Goal: Task Accomplishment & Management: Use online tool/utility

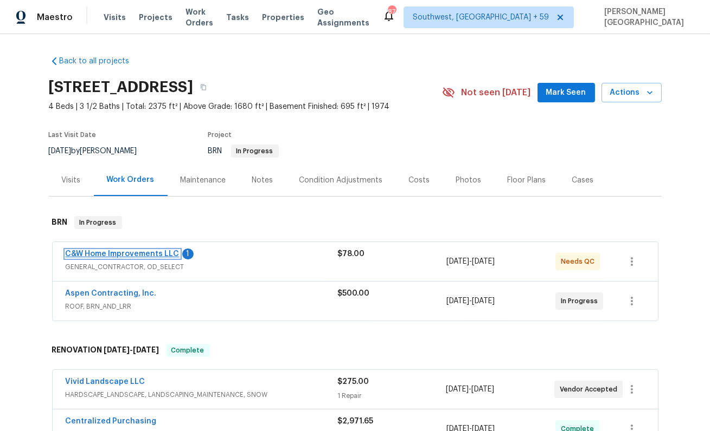
click at [155, 256] on link "C&W Home Improvements LLC" at bounding box center [123, 254] width 114 height 8
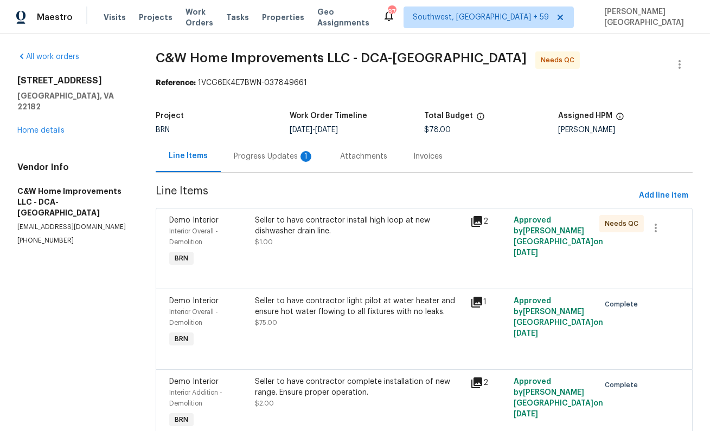
click at [289, 179] on section "C&W Home Improvements LLC - DCA-MD Needs QC Reference: 1VCG6EK4E7BWN-037849661 …" at bounding box center [424, 257] width 537 height 413
click at [285, 166] on div "Progress Updates 1" at bounding box center [274, 156] width 106 height 32
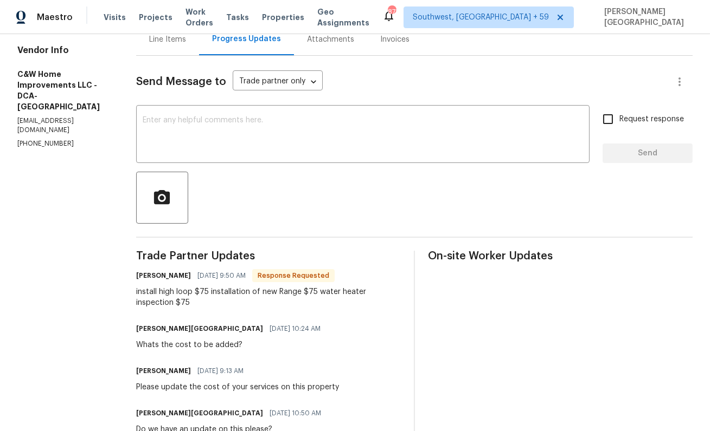
scroll to position [44, 0]
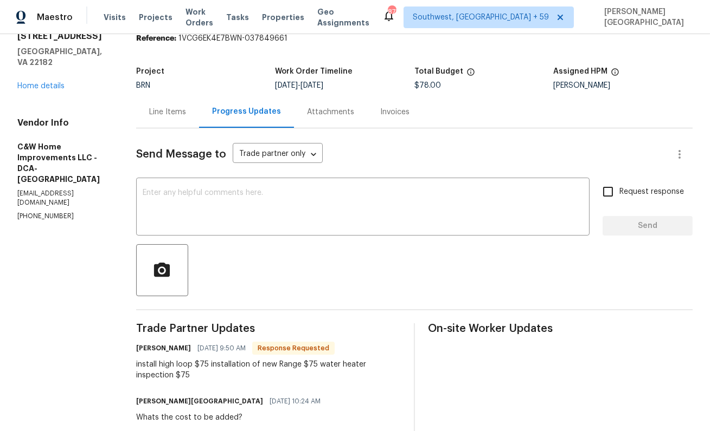
click at [166, 108] on div "Line Items" at bounding box center [167, 112] width 37 height 11
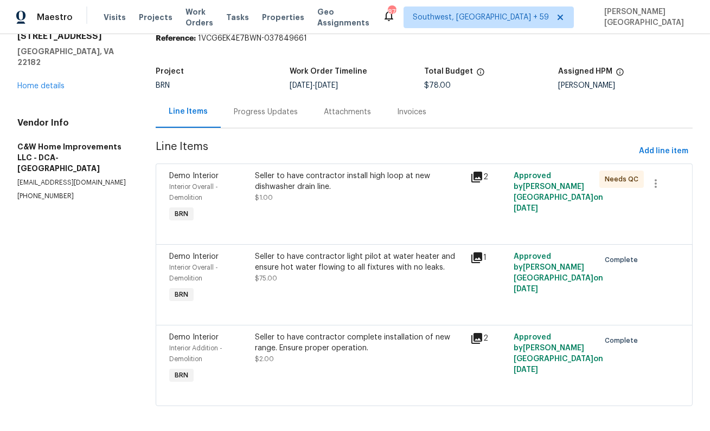
click at [308, 178] on div "Seller to have contractor install high loop at new dishwasher drain line." at bounding box center [359, 182] width 209 height 22
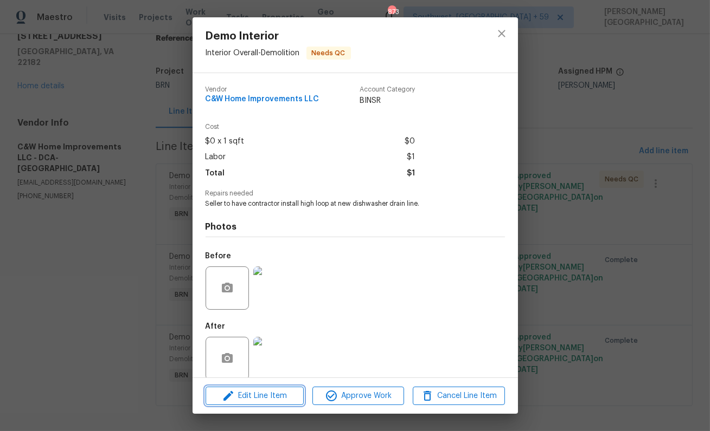
click at [282, 394] on span "Edit Line Item" at bounding box center [255, 397] width 92 height 14
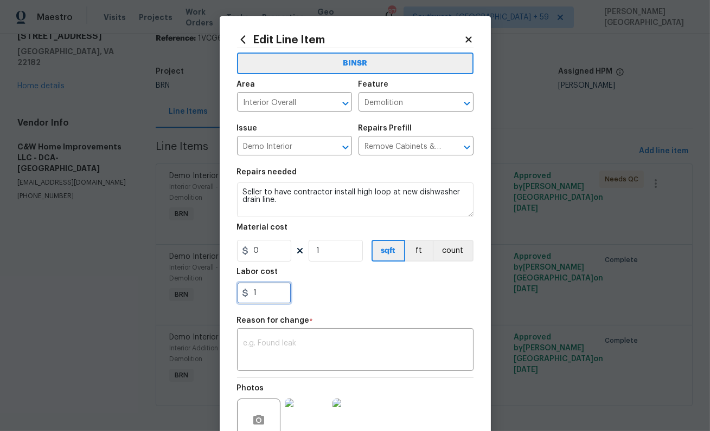
click at [261, 301] on input "1" at bounding box center [264, 293] width 54 height 22
type input "75"
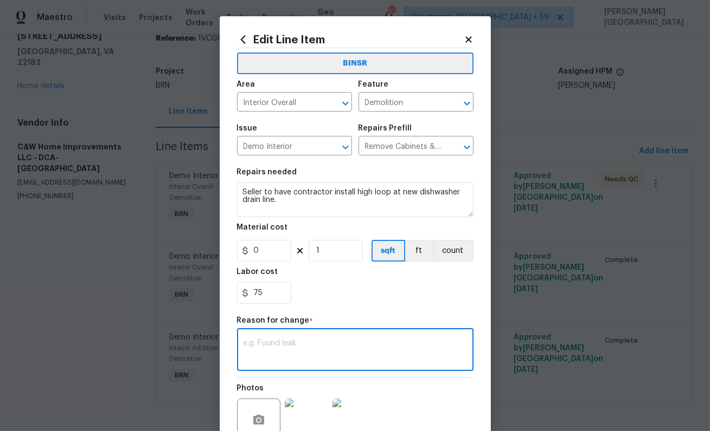
click at [268, 357] on textarea at bounding box center [354, 351] width 223 height 23
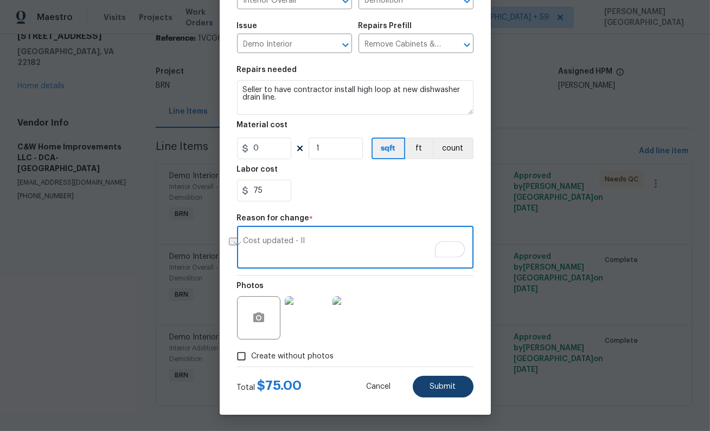
type textarea "Cost updated - II"
click at [426, 393] on button "Submit" at bounding box center [443, 387] width 61 height 22
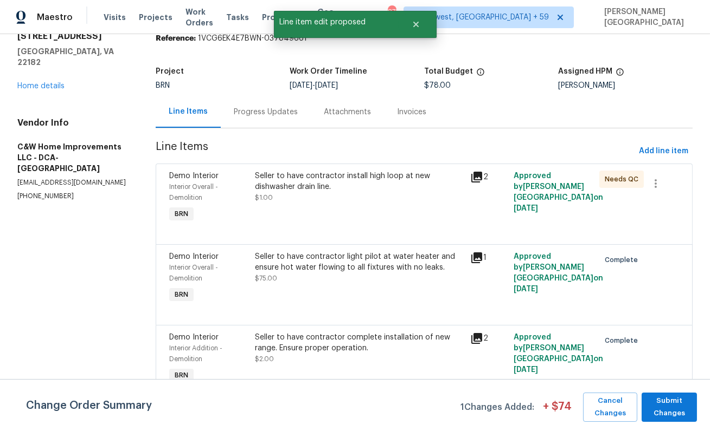
scroll to position [0, 0]
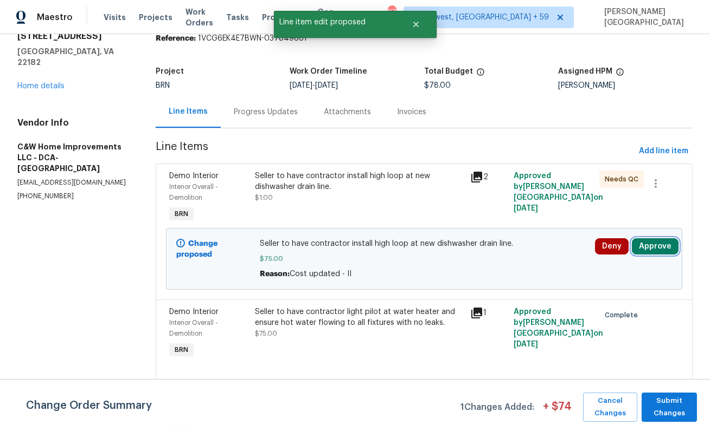
click at [640, 249] on button "Approve" at bounding box center [654, 247] width 47 height 16
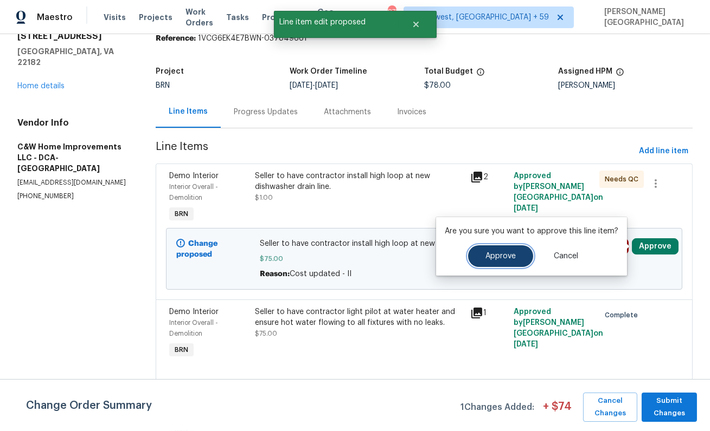
click at [507, 259] on span "Approve" at bounding box center [500, 257] width 30 height 8
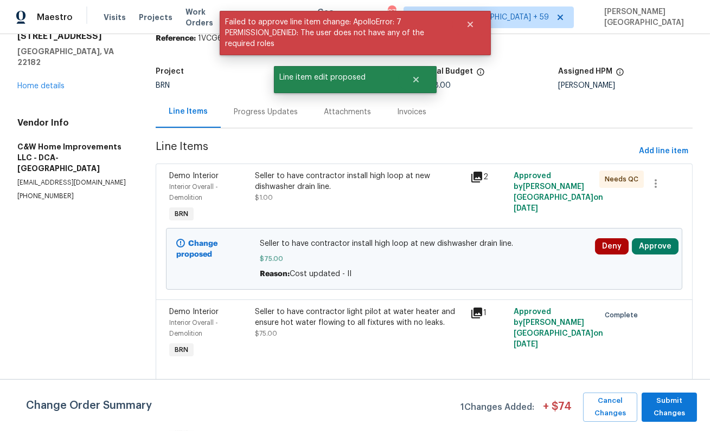
scroll to position [106, 0]
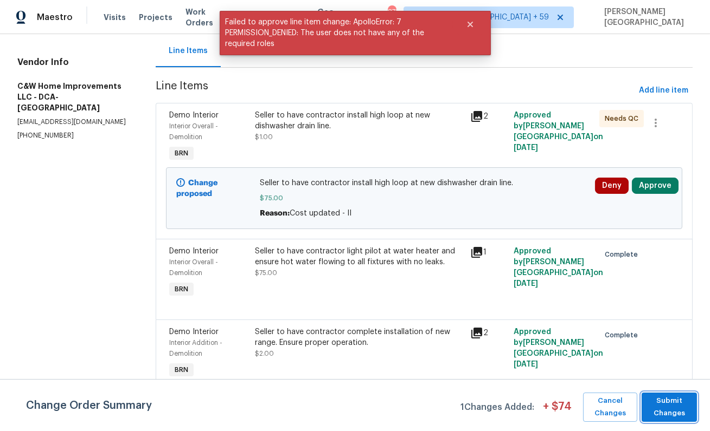
click at [674, 407] on span "Submit Changes" at bounding box center [669, 407] width 44 height 25
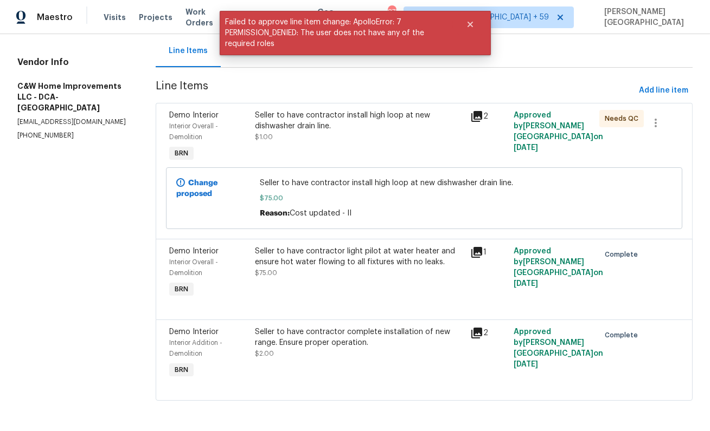
click at [302, 354] on div "Seller to have contractor complete installation of new range. Ensure proper ope…" at bounding box center [359, 343] width 209 height 33
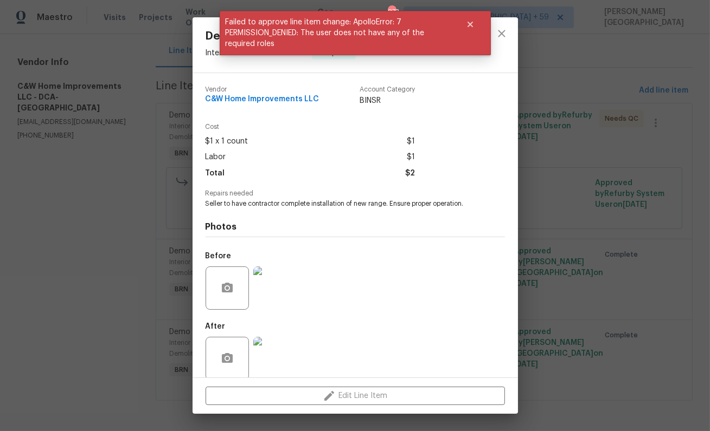
scroll to position [14, 0]
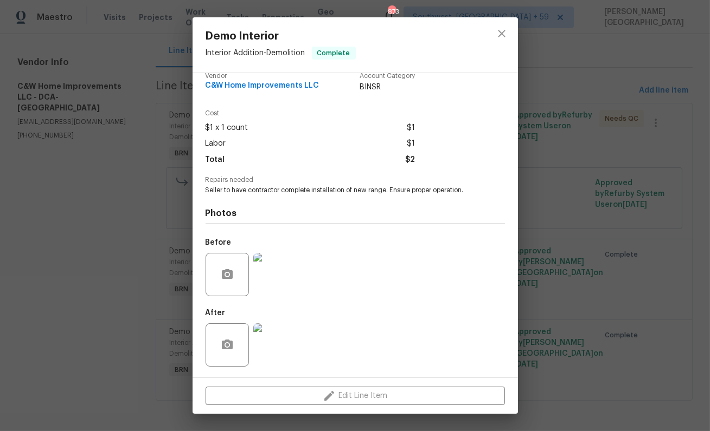
click at [558, 343] on div "Demo Interior Interior Addition - Demolition Complete Vendor C&W Home Improveme…" at bounding box center [355, 215] width 710 height 431
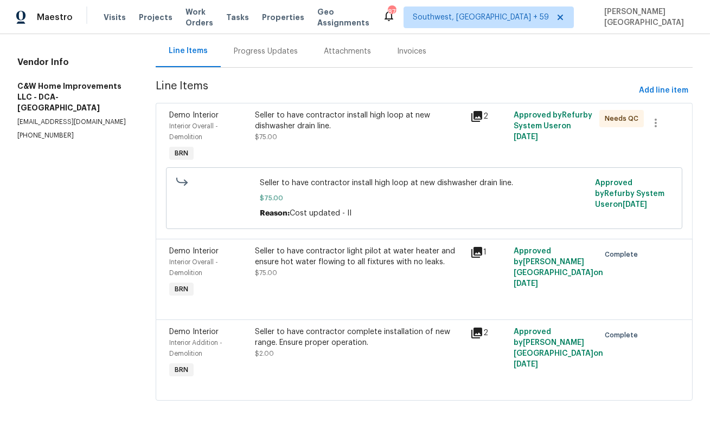
click at [300, 275] on div "Seller to have contractor light pilot at water heater and ensure hot water flow…" at bounding box center [359, 262] width 209 height 33
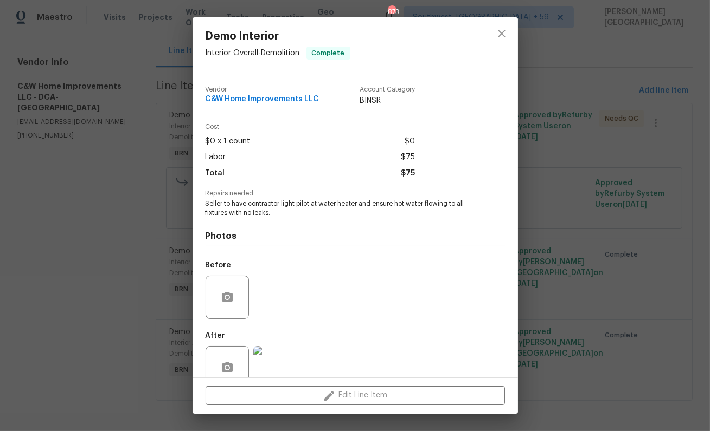
click at [515, 165] on div "Vendor C&W Home Improvements LLC Account Category BINSR Cost $0 x 1 count $0 La…" at bounding box center [354, 225] width 325 height 305
click at [558, 153] on div "Demo Interior Interior Overall - Demolition Complete Vendor C&W Home Improvemen…" at bounding box center [355, 215] width 710 height 431
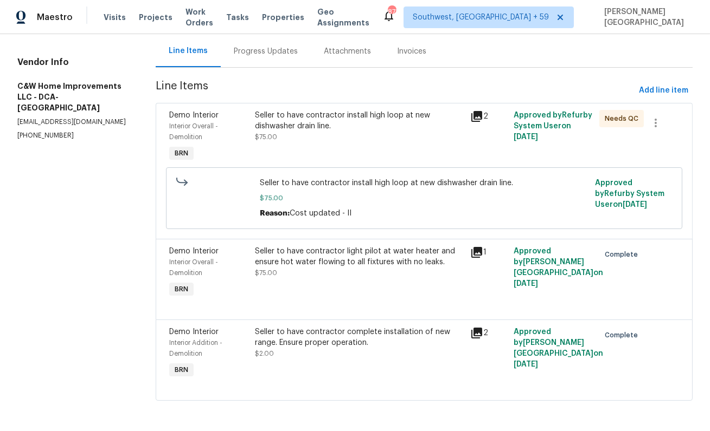
click at [417, 128] on div "Seller to have contractor install high loop at new dishwasher drain line." at bounding box center [359, 121] width 209 height 22
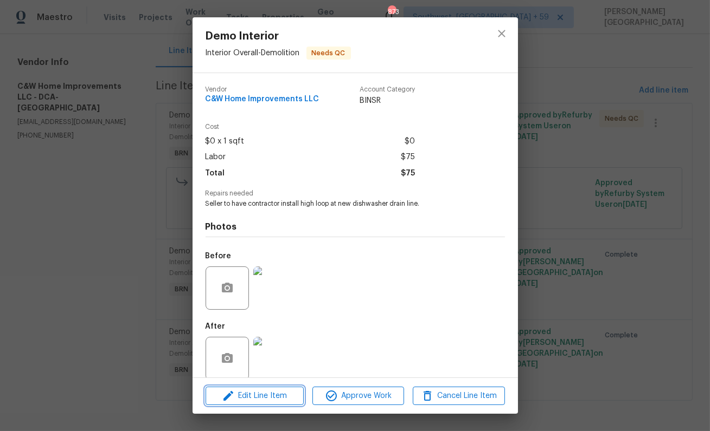
click at [268, 397] on span "Edit Line Item" at bounding box center [255, 397] width 92 height 14
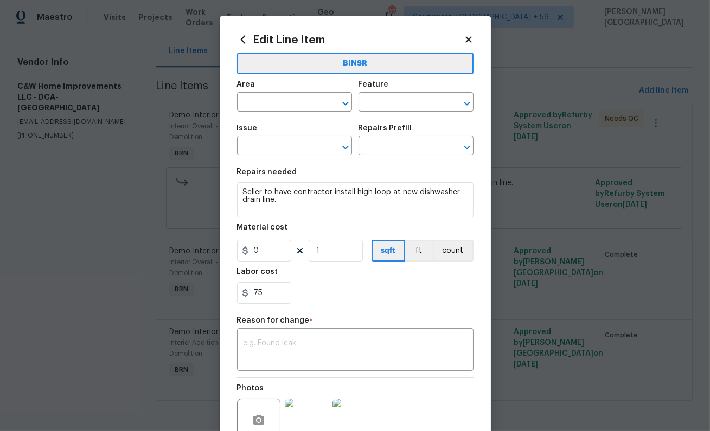
type input "Interior Overall"
type input "Demolition"
type input "Demo Interior"
type input "Remove Cabinets & Vanities $12.00"
click at [267, 292] on input "75" at bounding box center [264, 293] width 54 height 22
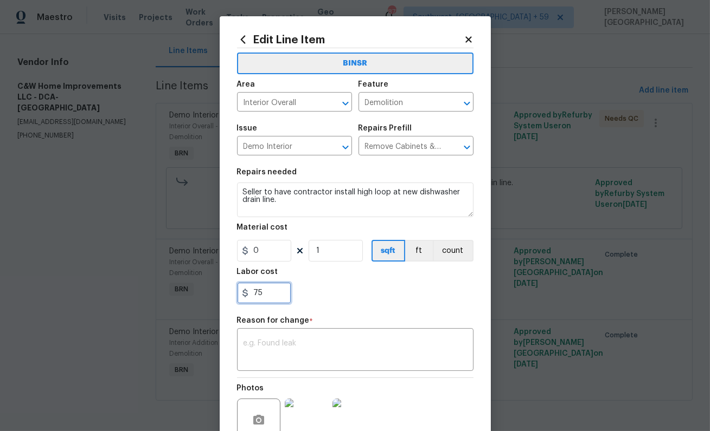
type input "7"
type input "150"
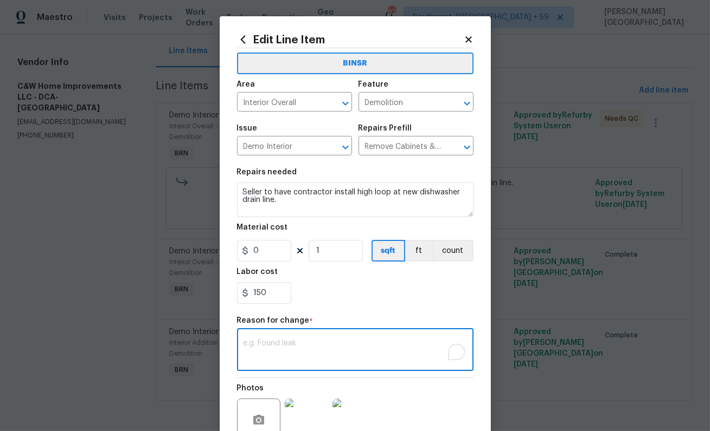
click at [277, 355] on textarea "To enrich screen reader interactions, please activate Accessibility in Grammarl…" at bounding box center [354, 351] width 223 height 23
paste textarea "Cost updated - II"
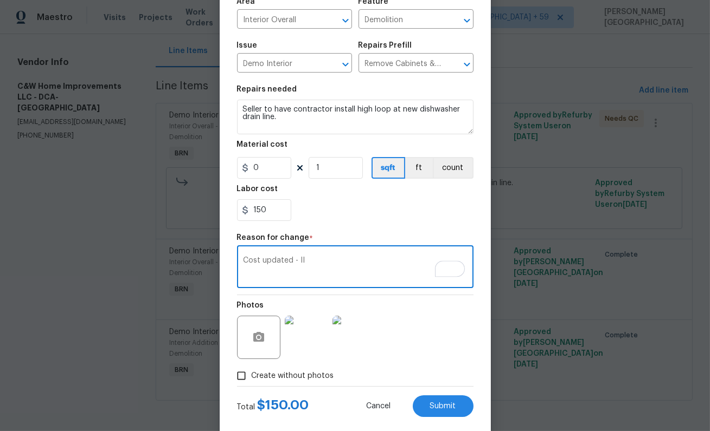
scroll to position [102, 0]
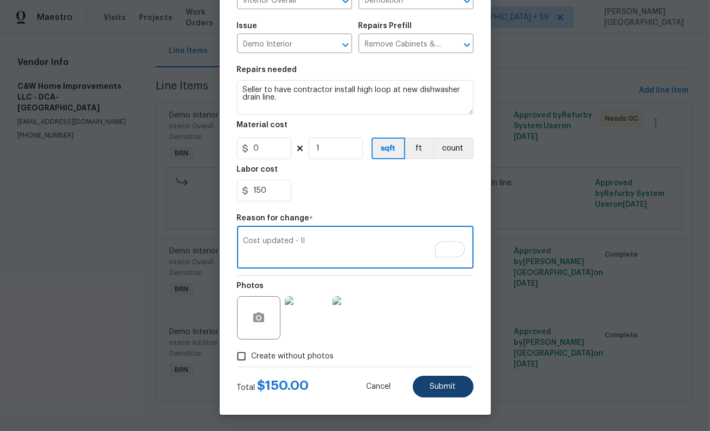
type textarea "Cost updated - II"
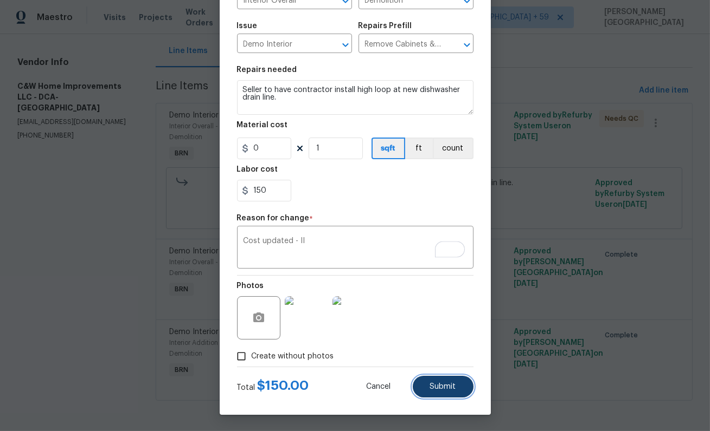
click at [426, 390] on button "Submit" at bounding box center [443, 387] width 61 height 22
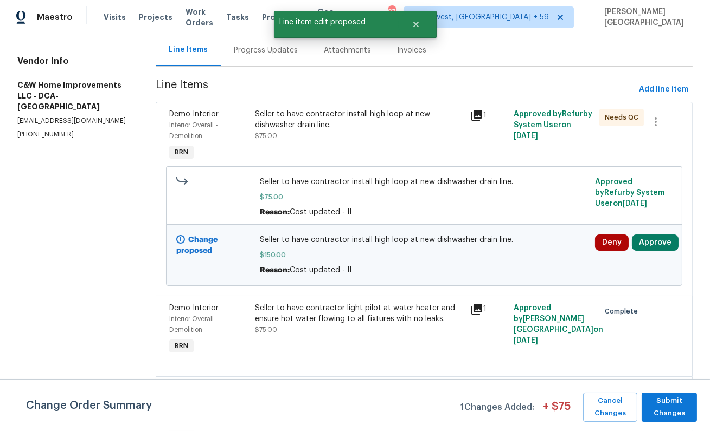
scroll to position [0, 0]
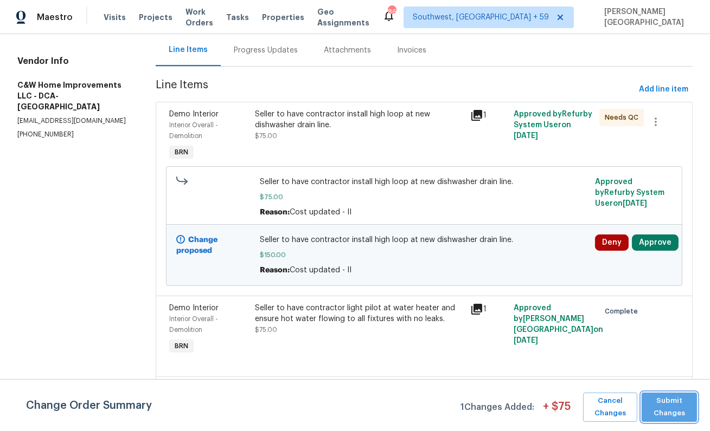
click at [660, 398] on span "Submit Changes" at bounding box center [669, 407] width 44 height 25
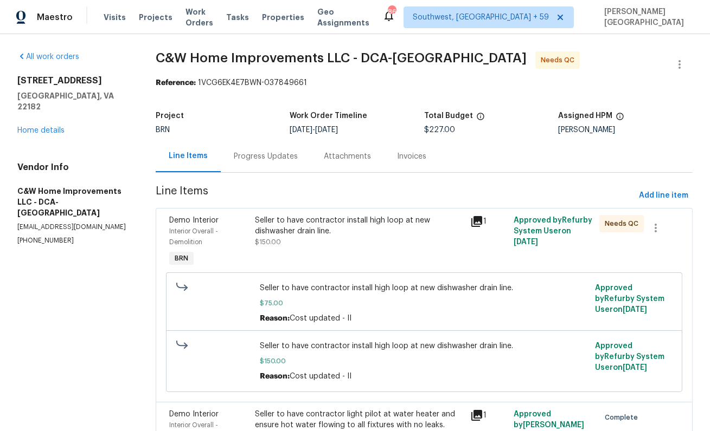
click at [274, 326] on div "Seller to have contractor install high loop at new dishwasher drain line. $75.0…" at bounding box center [423, 304] width 334 height 48
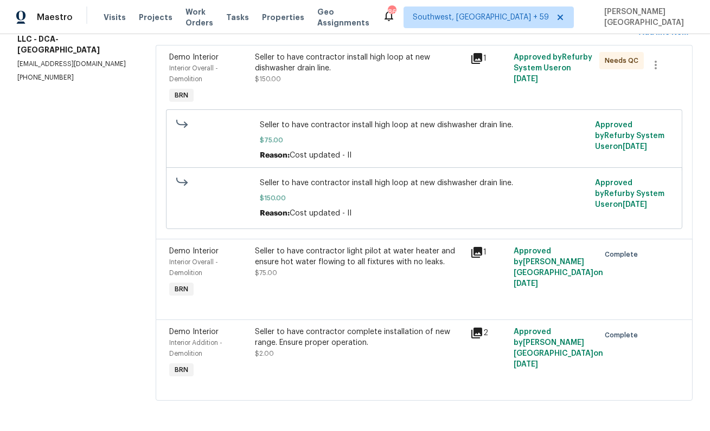
scroll to position [74, 0]
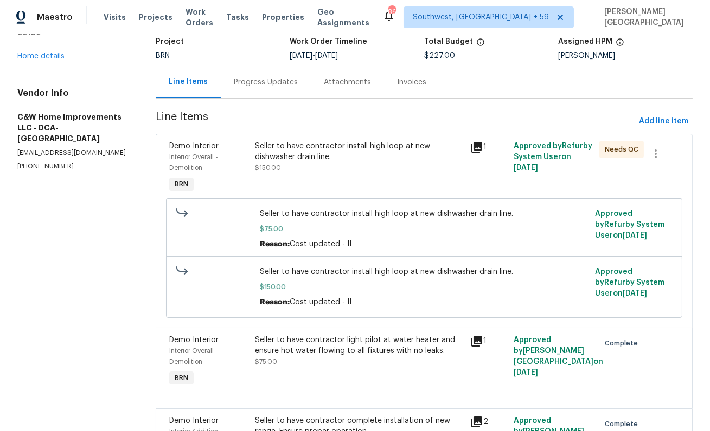
click at [298, 183] on div "Seller to have contractor install high loop at new dishwasher drain line. $150.…" at bounding box center [359, 168] width 215 height 61
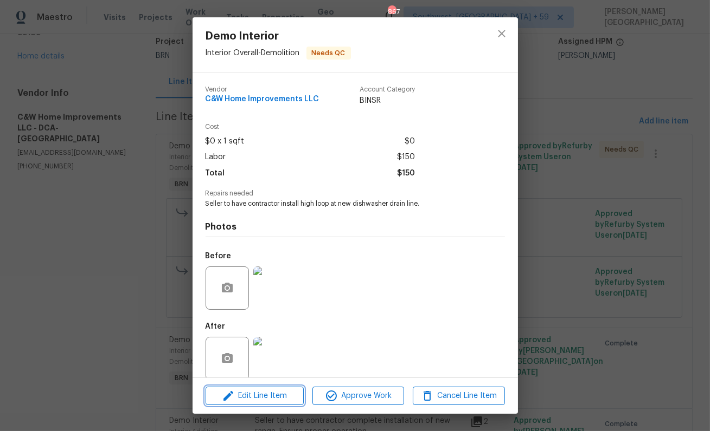
click at [275, 397] on span "Edit Line Item" at bounding box center [255, 397] width 92 height 14
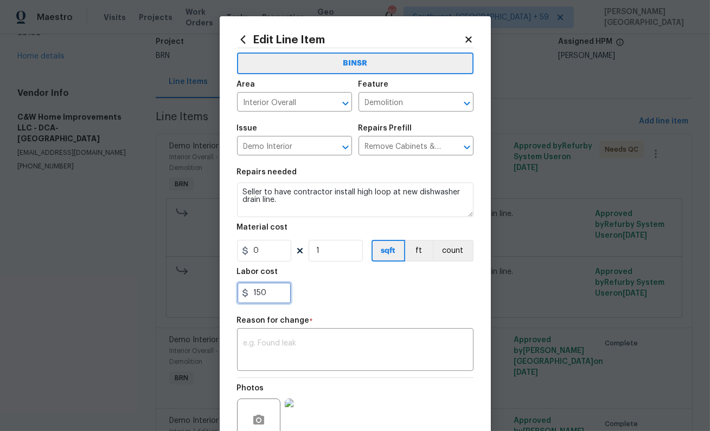
click at [260, 298] on input "150" at bounding box center [264, 293] width 54 height 22
type input "148"
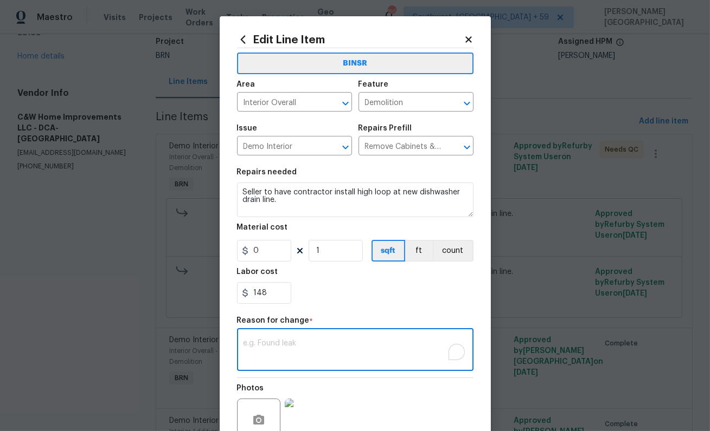
click at [273, 341] on textarea "To enrich screen reader interactions, please activate Accessibility in Grammarl…" at bounding box center [354, 351] width 223 height 23
paste textarea "Cost updated - II"
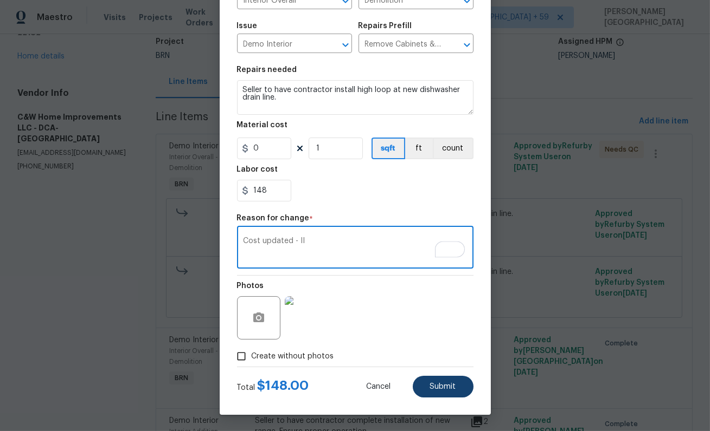
type textarea "Cost updated - II"
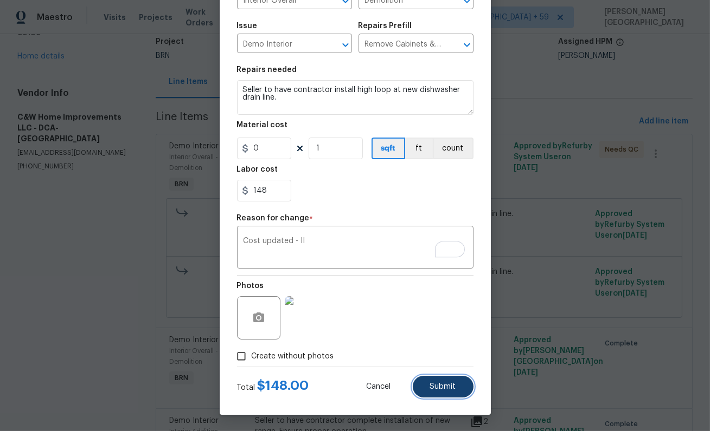
click at [453, 391] on span "Submit" at bounding box center [443, 387] width 26 height 8
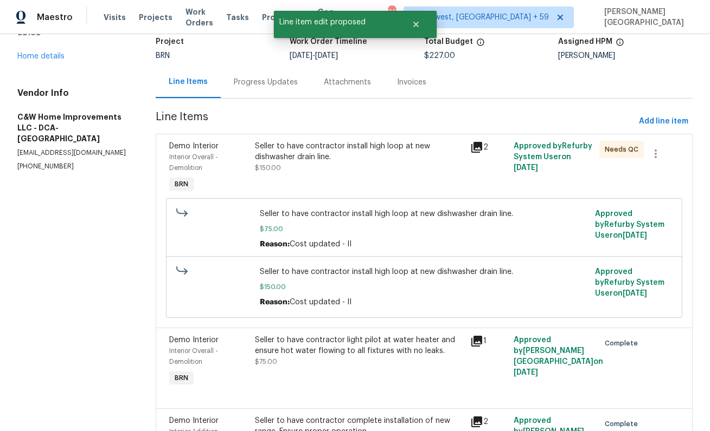
scroll to position [0, 0]
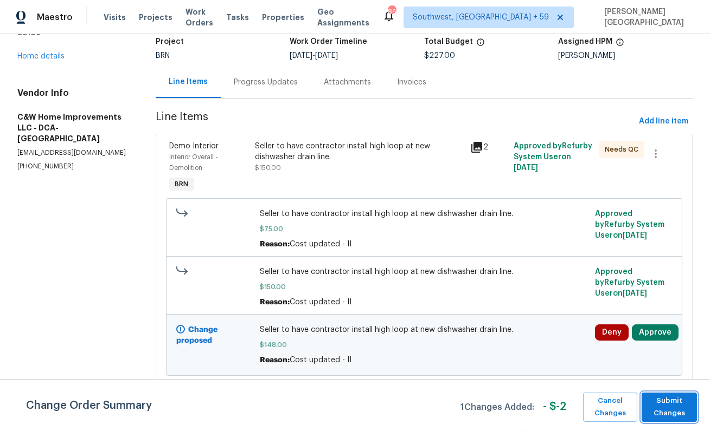
click at [649, 401] on span "Submit Changes" at bounding box center [669, 407] width 44 height 25
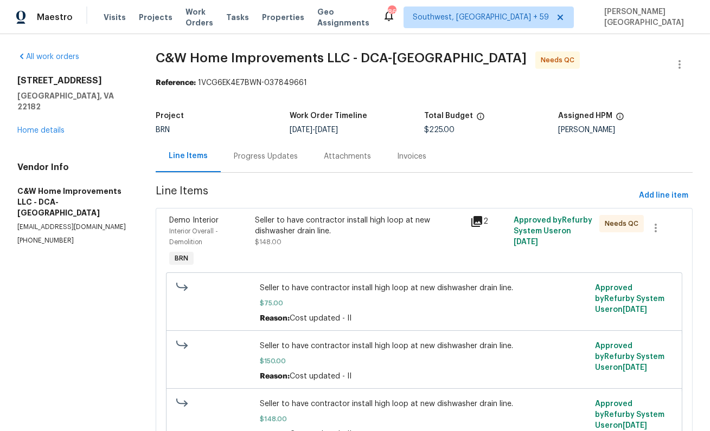
click at [255, 159] on div "Progress Updates" at bounding box center [266, 156] width 64 height 11
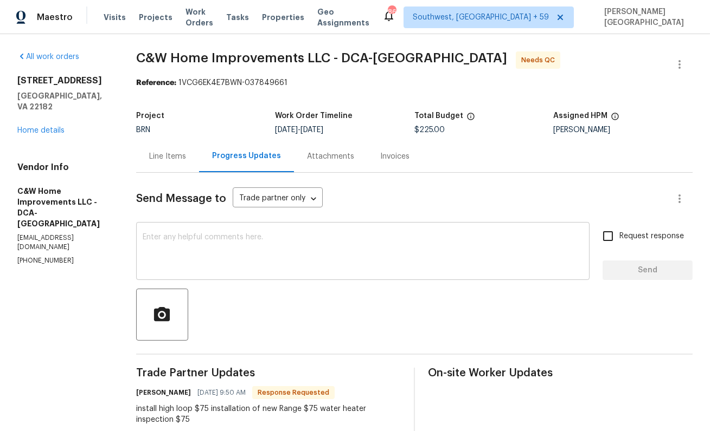
click at [224, 275] on div "x ​" at bounding box center [362, 252] width 453 height 55
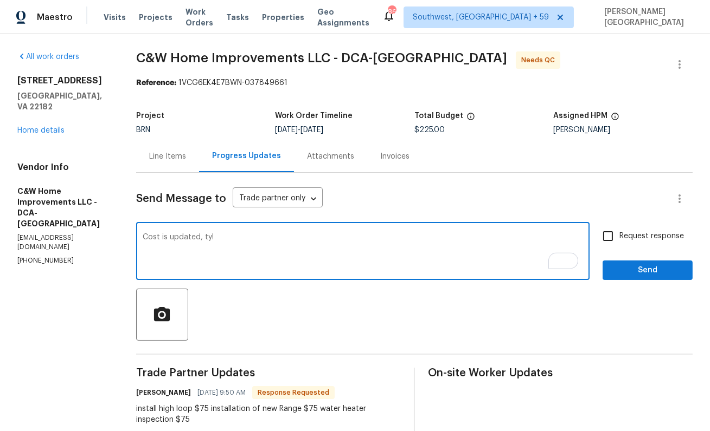
type textarea "Cost is updated, ty!"
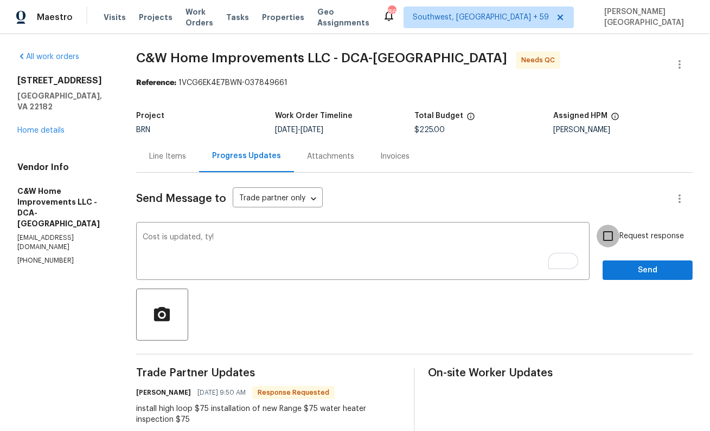
click at [613, 244] on input "Request response" at bounding box center [607, 236] width 23 height 23
checkbox input "true"
click at [618, 263] on button "Send" at bounding box center [647, 271] width 90 height 20
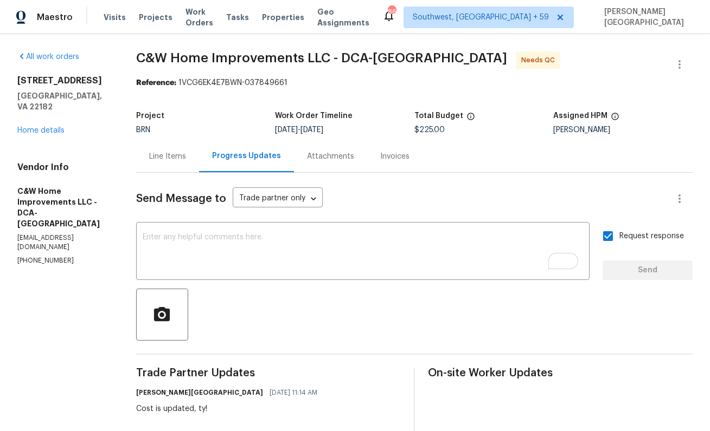
click at [178, 169] on div "Line Items" at bounding box center [167, 156] width 63 height 32
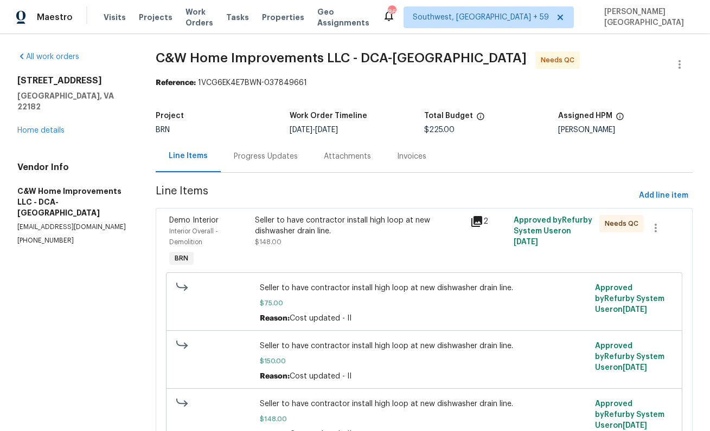
click at [305, 241] on div "Seller to have contractor install high loop at new dishwasher drain line. $148.…" at bounding box center [359, 231] width 209 height 33
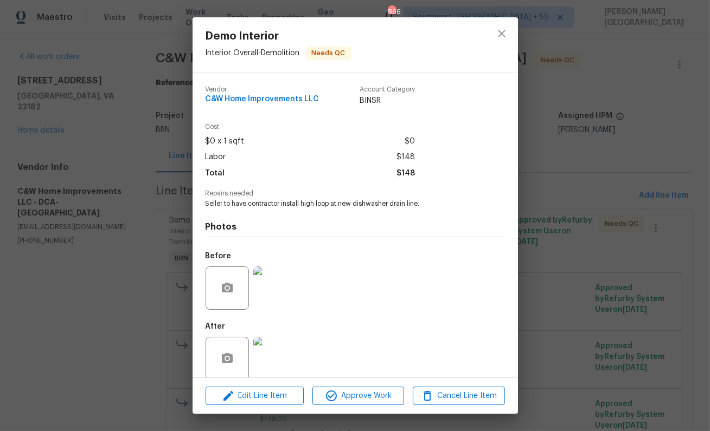
scroll to position [14, 0]
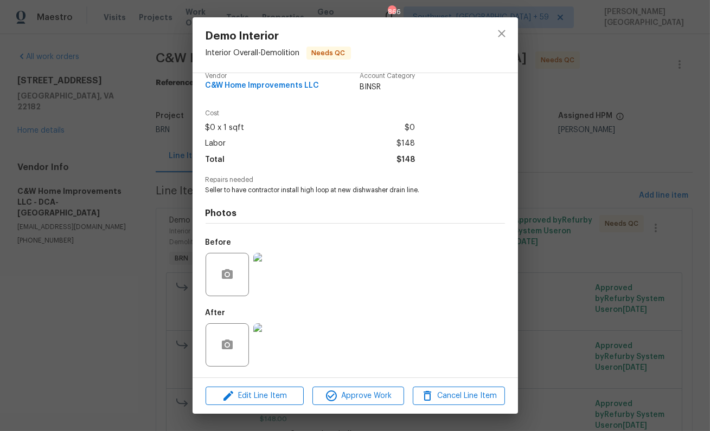
click at [273, 295] on img at bounding box center [274, 274] width 43 height 43
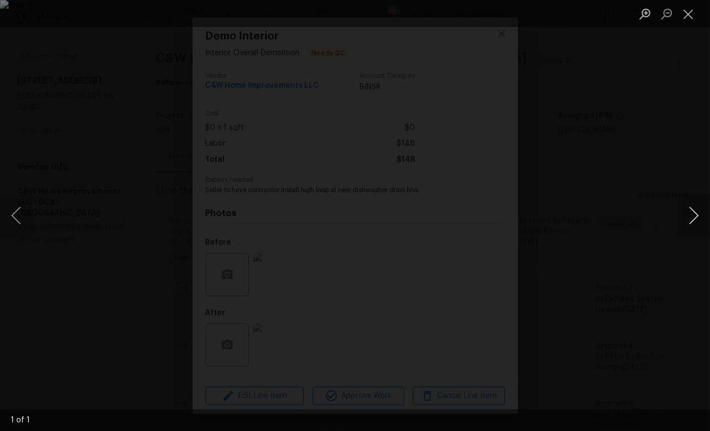
click at [677, 194] on button "Next image" at bounding box center [693, 215] width 33 height 43
click at [300, 424] on div "1 of 1" at bounding box center [355, 421] width 710 height 22
click at [260, 391] on div "Lightbox" at bounding box center [355, 215] width 710 height 431
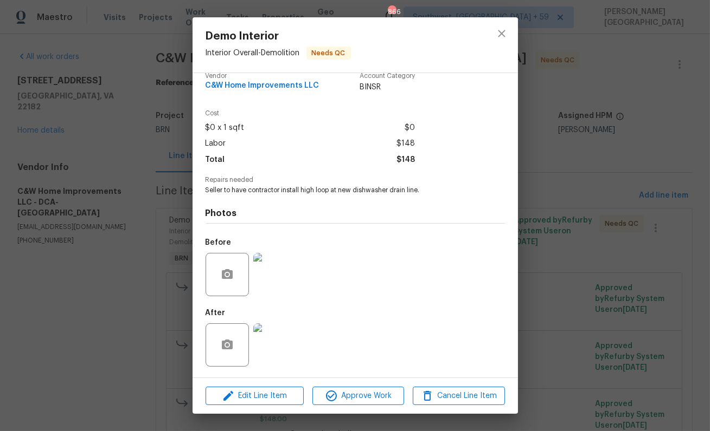
click at [278, 351] on img at bounding box center [274, 345] width 43 height 43
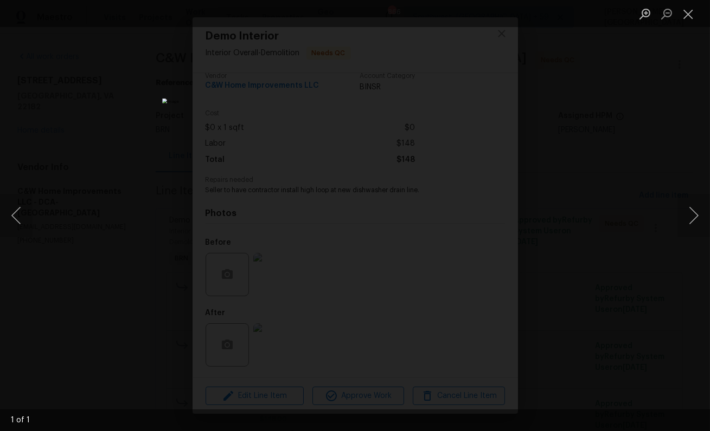
click at [601, 242] on div "Lightbox" at bounding box center [355, 215] width 710 height 431
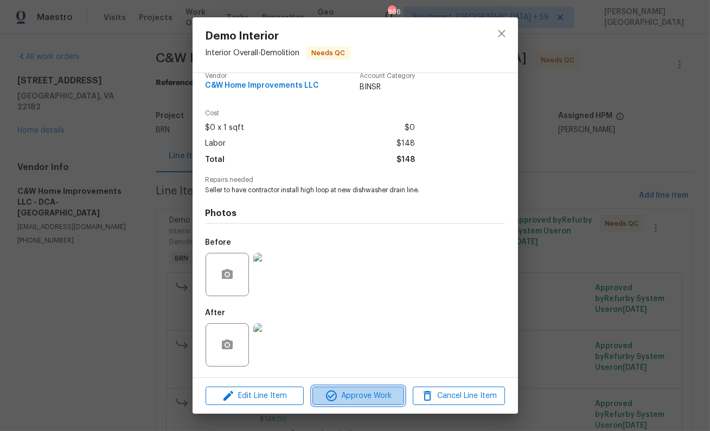
click at [350, 398] on span "Approve Work" at bounding box center [357, 397] width 85 height 14
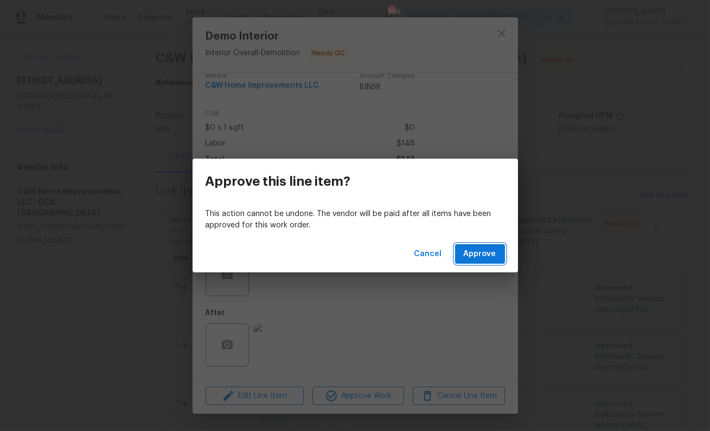
click at [485, 257] on span "Approve" at bounding box center [479, 255] width 33 height 14
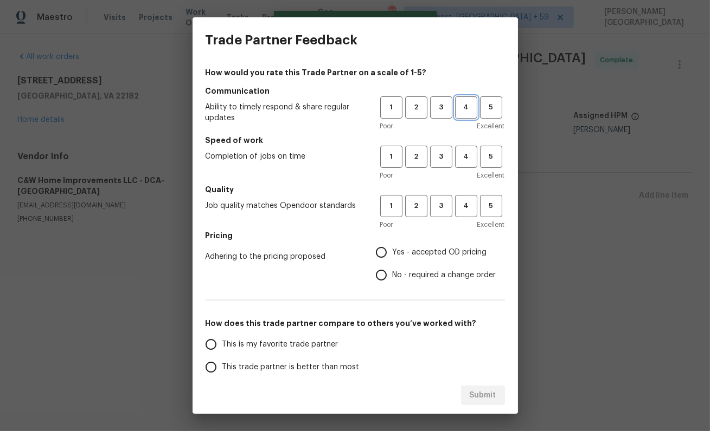
click at [464, 118] on button "4" at bounding box center [466, 107] width 22 height 22
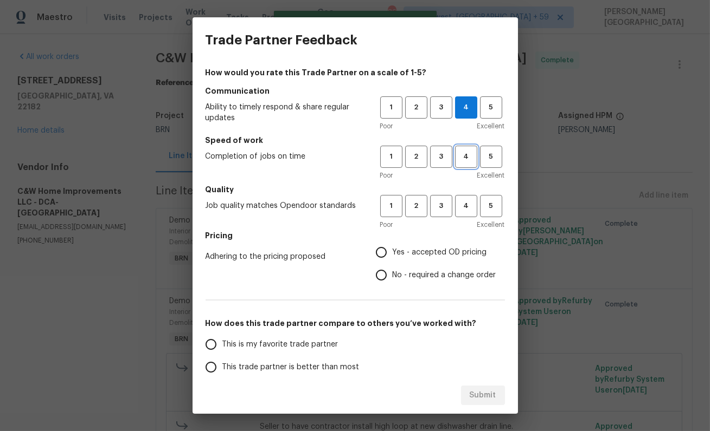
click at [465, 156] on span "4" at bounding box center [466, 157] width 20 height 12
click at [465, 212] on button "4" at bounding box center [466, 206] width 22 height 22
click at [389, 267] on input "No - required a change order" at bounding box center [381, 275] width 23 height 23
radio input "true"
click at [301, 364] on span "This trade partner is better than most" at bounding box center [290, 367] width 137 height 11
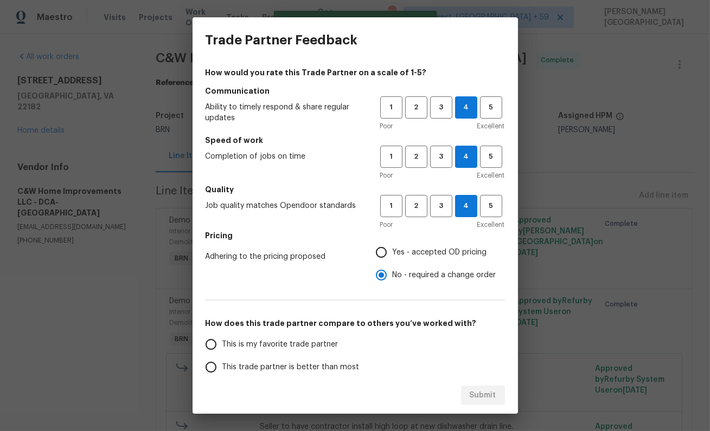
click at [222, 364] on input "This trade partner is better than most" at bounding box center [210, 367] width 23 height 23
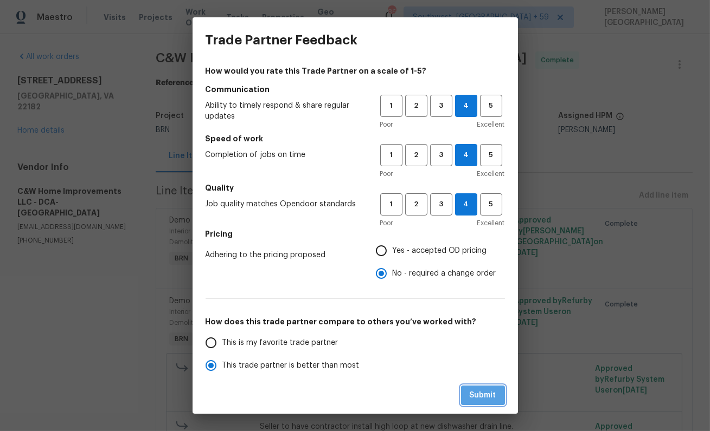
click at [479, 391] on span "Submit" at bounding box center [482, 396] width 27 height 14
radio input "true"
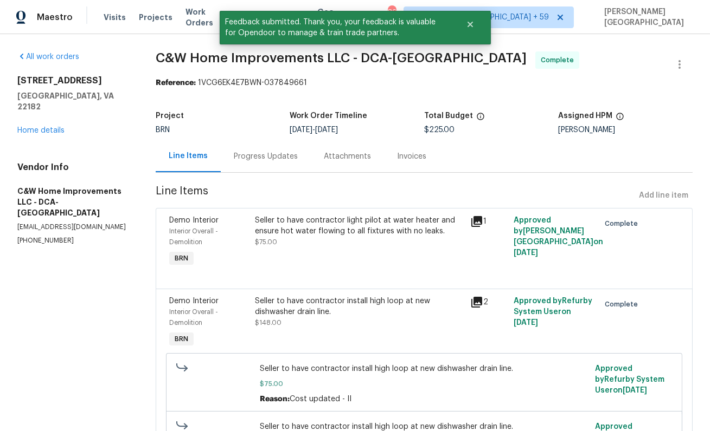
click at [259, 171] on div "Progress Updates" at bounding box center [266, 156] width 90 height 32
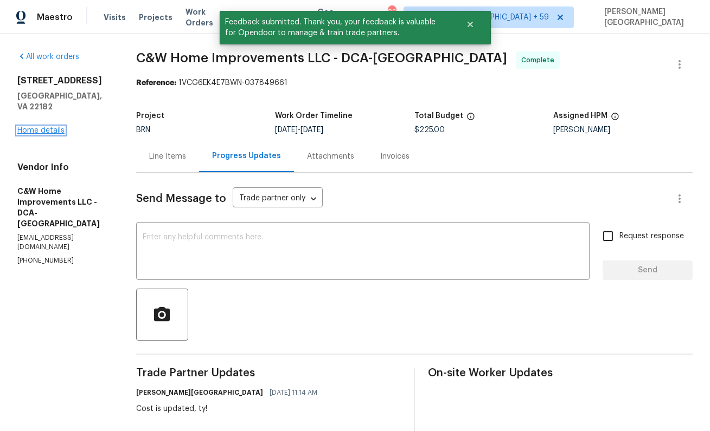
click at [62, 127] on link "Home details" at bounding box center [40, 131] width 47 height 8
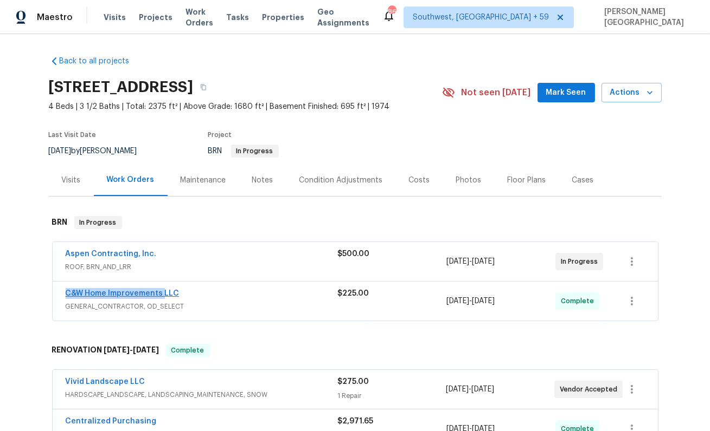
drag, startPoint x: 61, startPoint y: 289, endPoint x: 161, endPoint y: 292, distance: 100.3
click at [161, 292] on div "C&W Home Improvements LLC GENERAL_CONTRACTOR, OD_SELECT $225.00 [DATE] - [DATE]…" at bounding box center [355, 301] width 605 height 39
copy link "C&W Home Improvements"
click at [131, 253] on link "Aspen Contracting, Inc." at bounding box center [111, 254] width 91 height 8
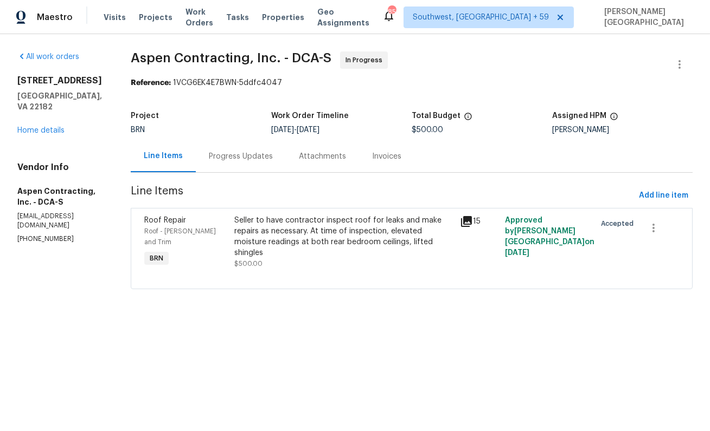
click at [280, 158] on div "Progress Updates" at bounding box center [241, 156] width 90 height 32
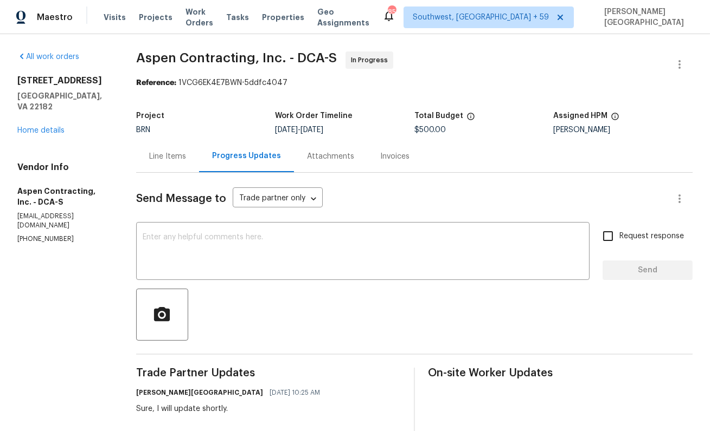
click at [170, 160] on div "Line Items" at bounding box center [167, 156] width 37 height 11
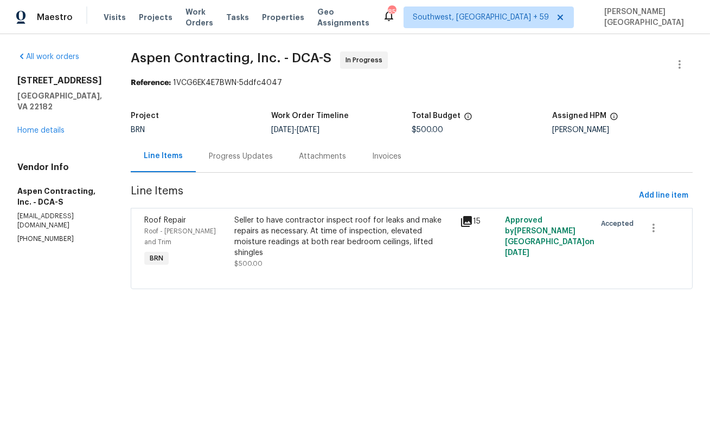
click at [253, 228] on div "Seller to have contractor inspect roof for leaks and make repairs as necessary.…" at bounding box center [343, 236] width 219 height 43
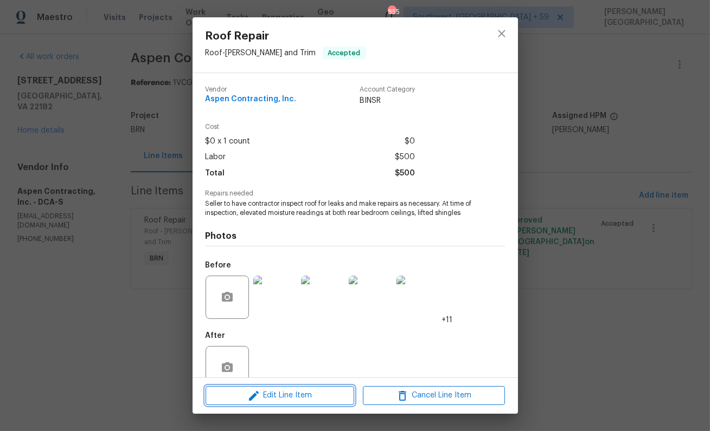
click at [268, 391] on span "Edit Line Item" at bounding box center [280, 396] width 142 height 14
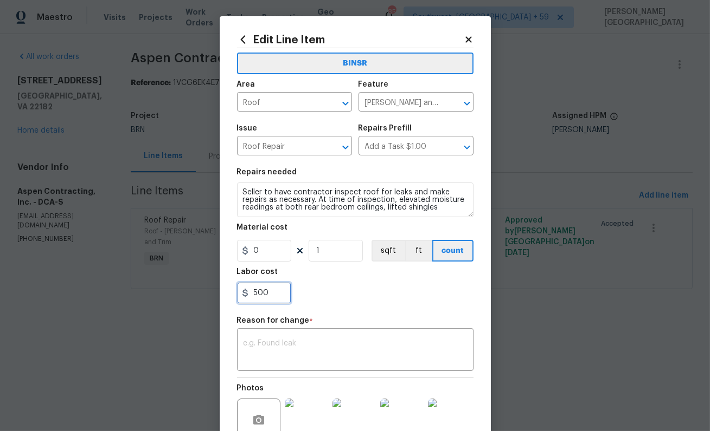
click at [272, 284] on input "500" at bounding box center [264, 293] width 54 height 22
paste input "1875."
click at [294, 352] on textarea at bounding box center [354, 351] width 223 height 23
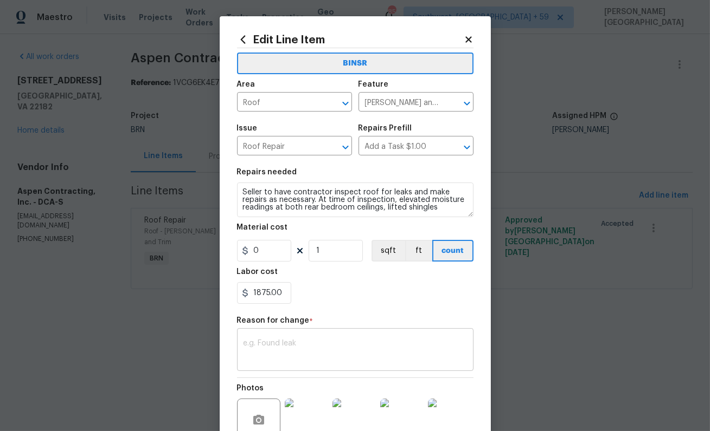
type input "1875"
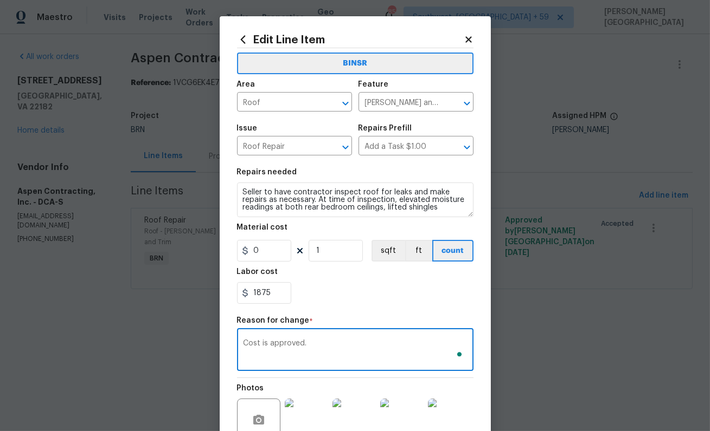
click at [283, 340] on textarea "Cost is approved." at bounding box center [354, 351] width 223 height 23
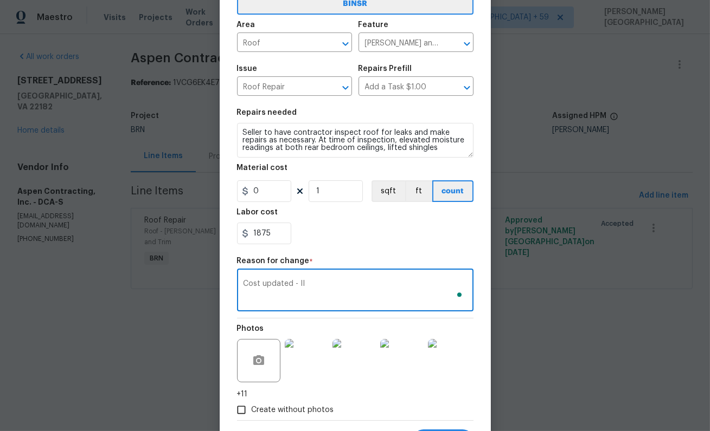
scroll to position [113, 0]
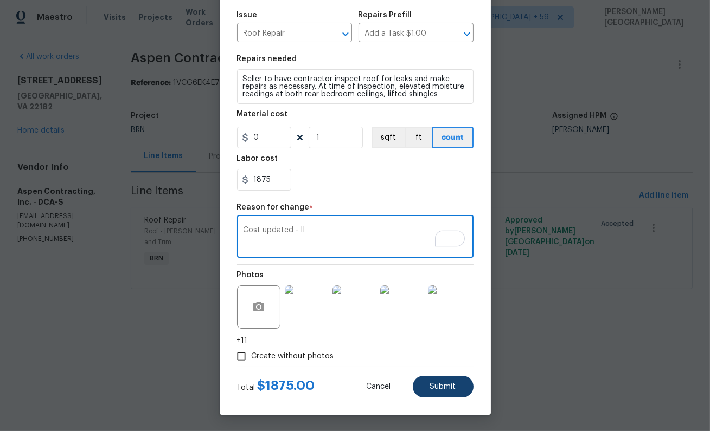
type textarea "Cost updated - II"
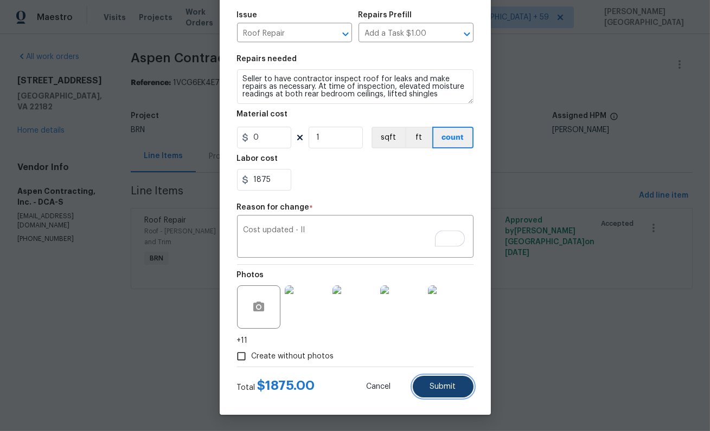
click at [440, 387] on span "Submit" at bounding box center [443, 387] width 26 height 8
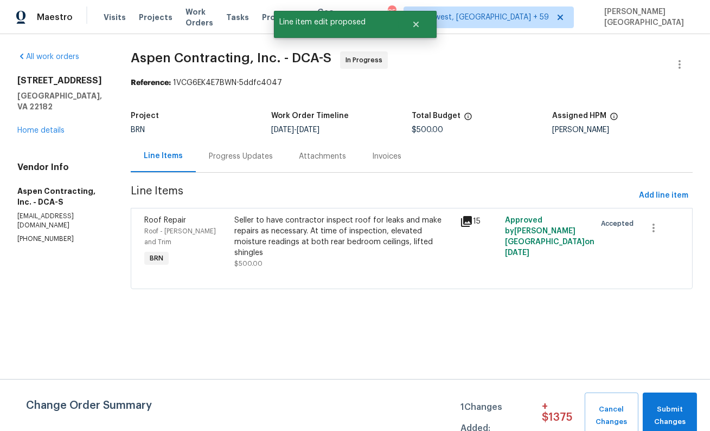
scroll to position [0, 0]
click at [666, 398] on button "Submit Changes" at bounding box center [669, 416] width 54 height 47
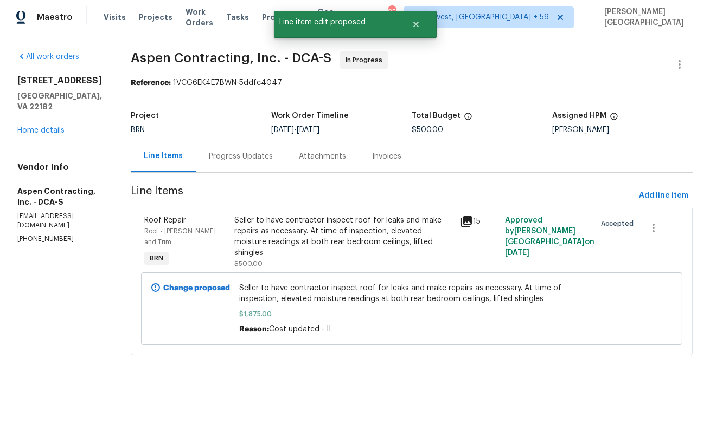
click at [244, 166] on div "Progress Updates" at bounding box center [241, 156] width 90 height 32
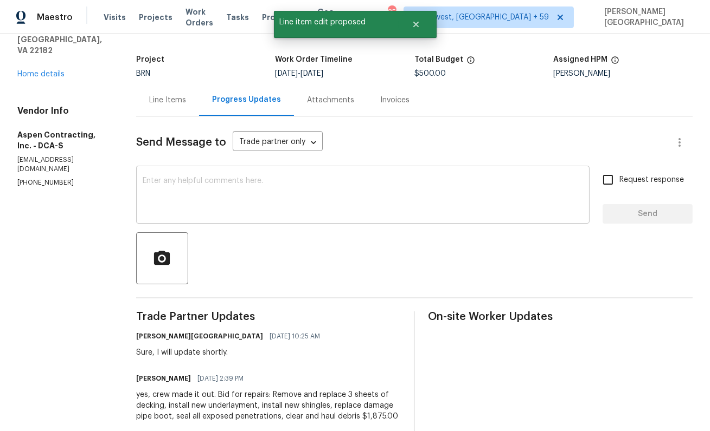
scroll to position [63, 0]
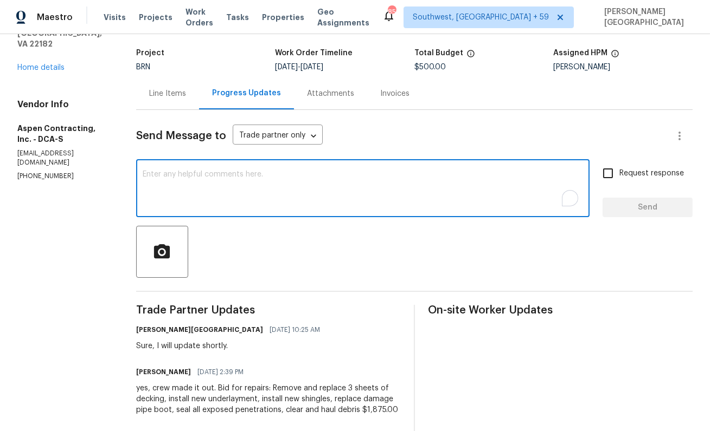
click at [209, 203] on textarea "To enrich screen reader interactions, please activate Accessibility in Grammarl…" at bounding box center [363, 190] width 440 height 38
type textarea "Cost is approved, TY!"
click at [652, 179] on label "Request response" at bounding box center [639, 173] width 87 height 23
click at [619, 179] on input "Request response" at bounding box center [607, 173] width 23 height 23
checkbox input "true"
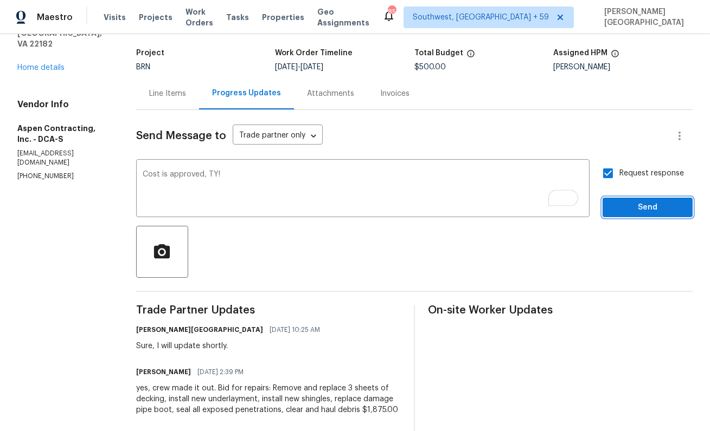
click at [660, 214] on span "Send" at bounding box center [647, 208] width 73 height 14
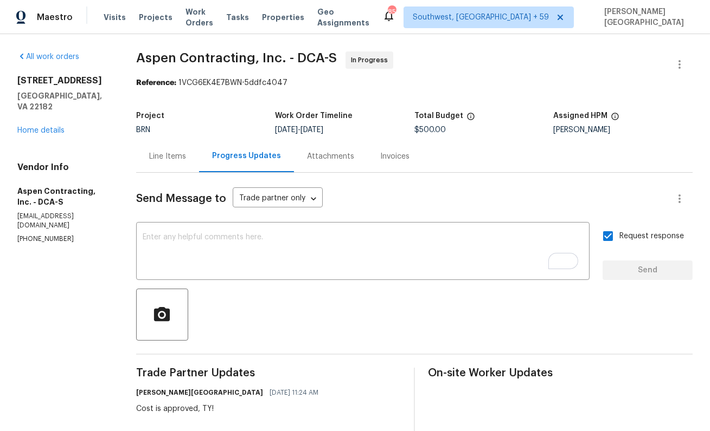
scroll to position [0, 0]
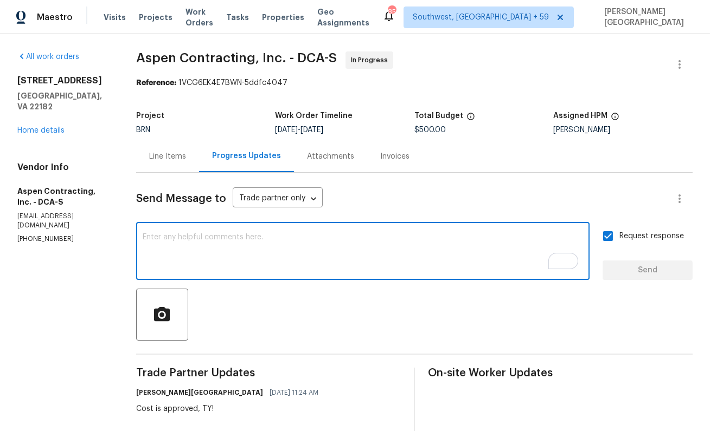
click at [173, 248] on textarea "To enrich screen reader interactions, please activate Accessibility in Grammarl…" at bounding box center [363, 253] width 440 height 38
type textarea "Asked TP to"
type textarea "P"
type textarea "Please move the WO to complete."
click at [639, 275] on span "Send" at bounding box center [647, 271] width 73 height 14
